Goal: Navigation & Orientation: Find specific page/section

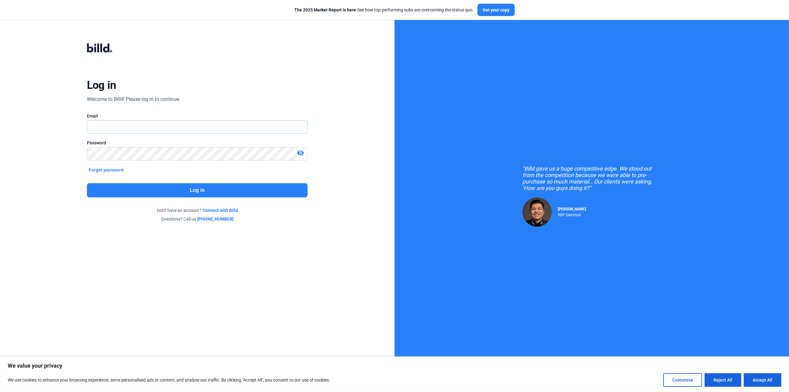
type input "[EMAIL_ADDRESS][DOMAIN_NAME]"
click at [174, 191] on button "Log in" at bounding box center [197, 190] width 221 height 14
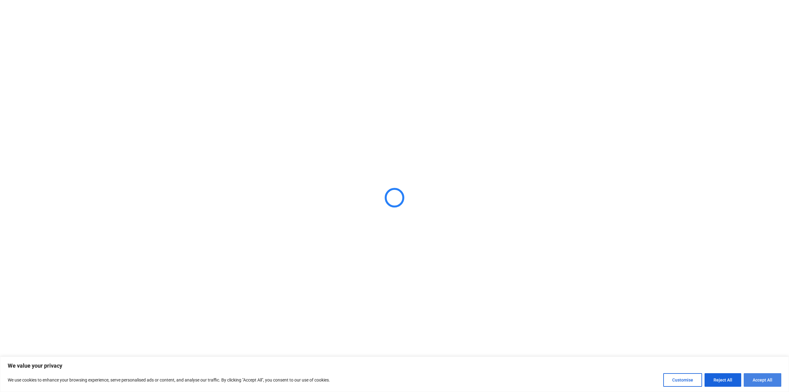
click at [769, 379] on button "Accept All" at bounding box center [763, 380] width 38 height 14
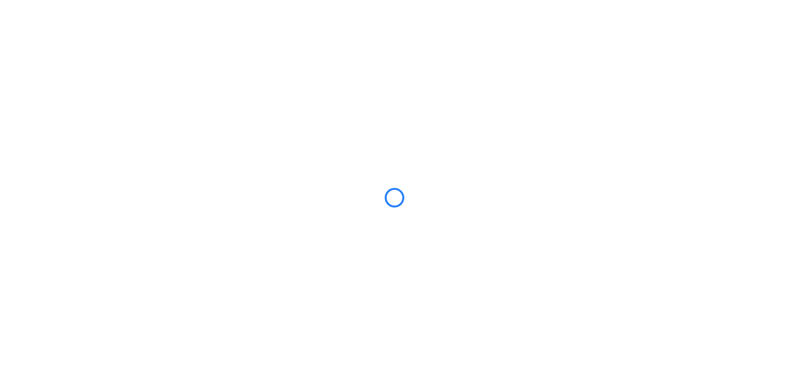
checkbox input "true"
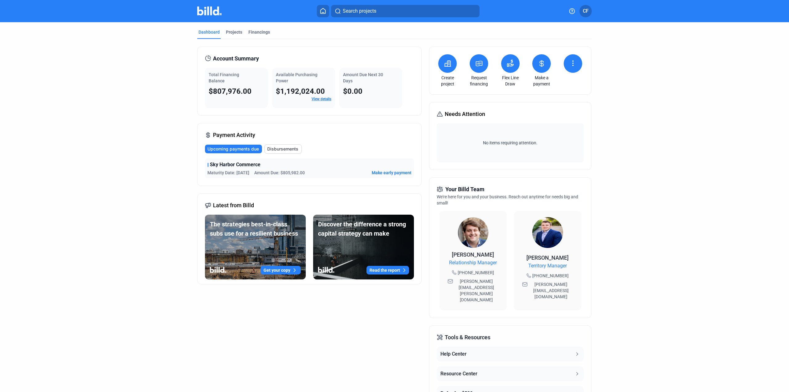
click at [245, 96] on div "Total Financing Balance $807,976.00" at bounding box center [236, 88] width 63 height 40
click at [234, 31] on div "Projects" at bounding box center [234, 32] width 16 height 6
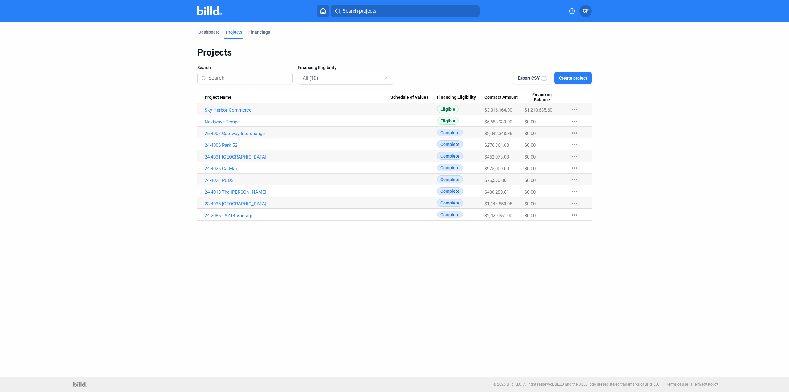
click at [261, 28] on mat-tab-group "Dashboard Projects Financings Projects Search Financing Eligibility All (10) Ex…" at bounding box center [394, 121] width 395 height 198
click at [208, 32] on div "Dashboard" at bounding box center [209, 32] width 21 height 6
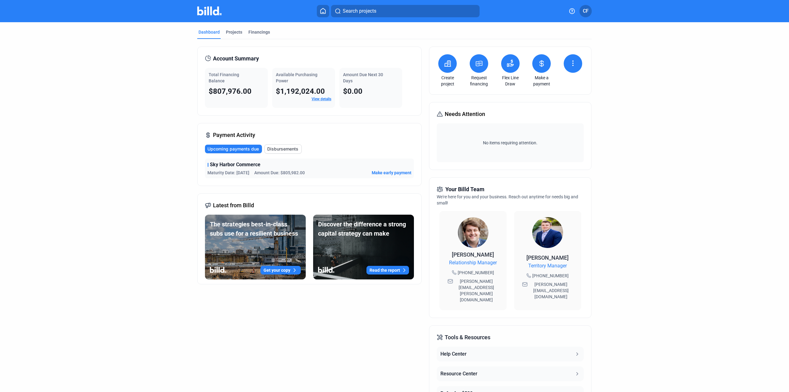
click at [284, 146] on span "Disbursements" at bounding box center [282, 149] width 31 height 6
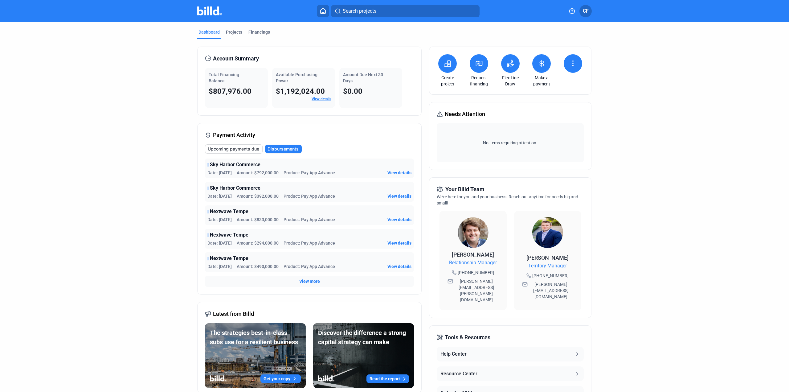
click at [232, 148] on span "Upcoming payments due" at bounding box center [233, 149] width 51 height 6
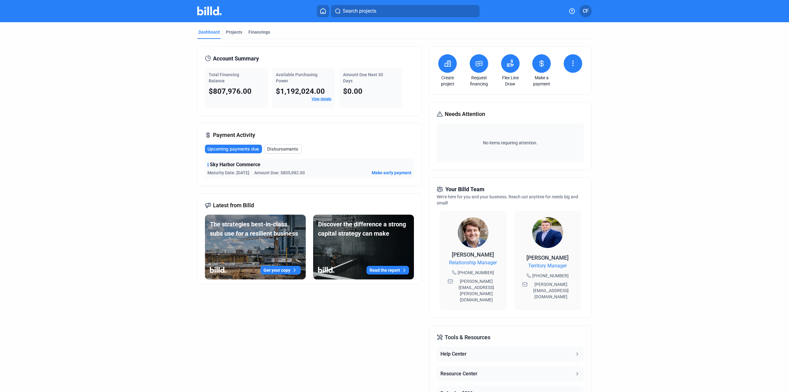
click at [222, 74] on span "Total Financing Balance" at bounding box center [224, 77] width 31 height 11
click at [232, 31] on div "Projects" at bounding box center [234, 32] width 16 height 6
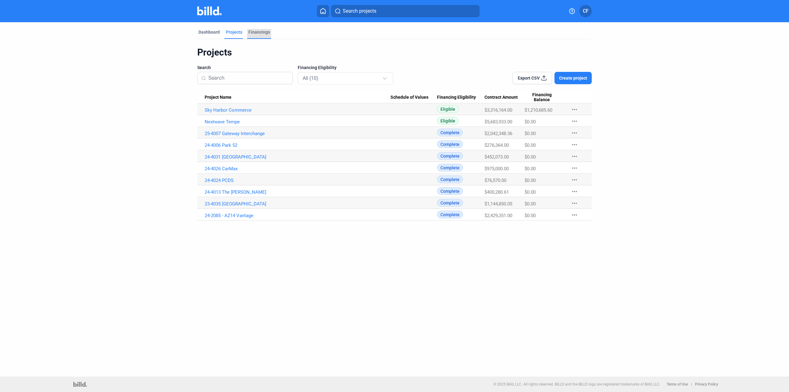
click at [266, 33] on div "Financings" at bounding box center [259, 32] width 22 height 6
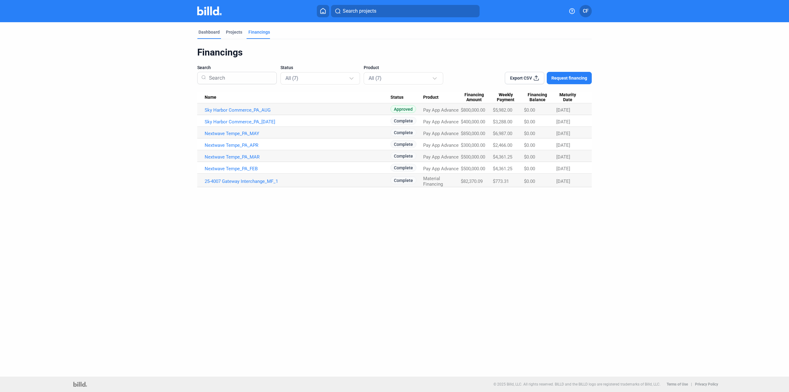
click at [206, 32] on div "Dashboard" at bounding box center [209, 32] width 21 height 6
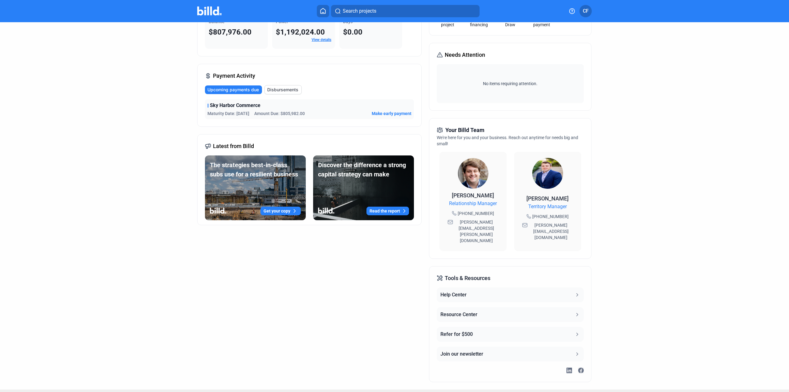
scroll to position [60, 0]
click at [474, 310] on div "Resource Center" at bounding box center [459, 313] width 37 height 7
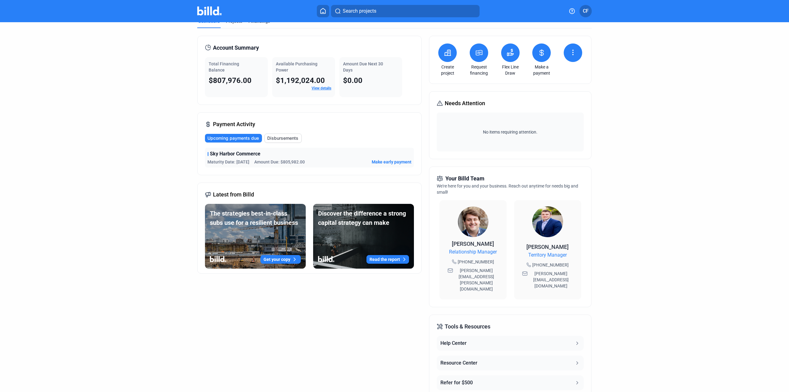
scroll to position [0, 0]
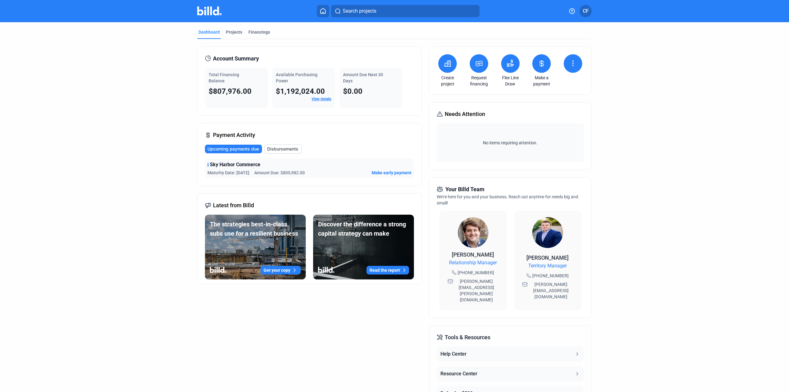
click at [587, 11] on span "CF" at bounding box center [586, 10] width 6 height 7
click at [638, 146] on div at bounding box center [394, 196] width 789 height 392
